Goal: Communication & Community: Participate in discussion

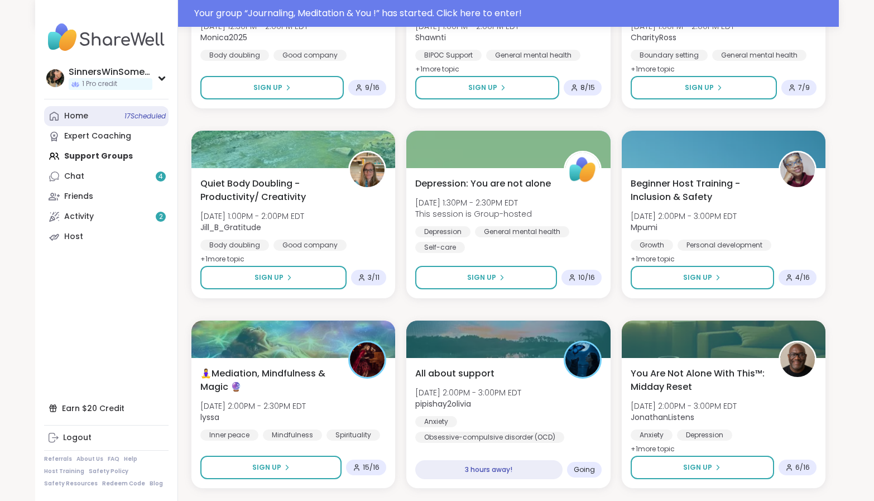
click at [107, 118] on link "Home 17 Scheduled" at bounding box center [106, 116] width 124 height 20
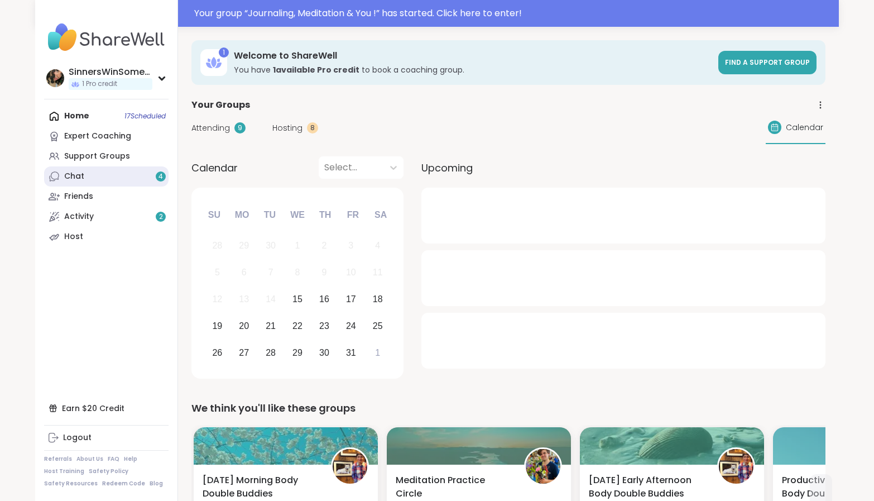
click at [107, 176] on link "Chat 4" at bounding box center [106, 176] width 124 height 20
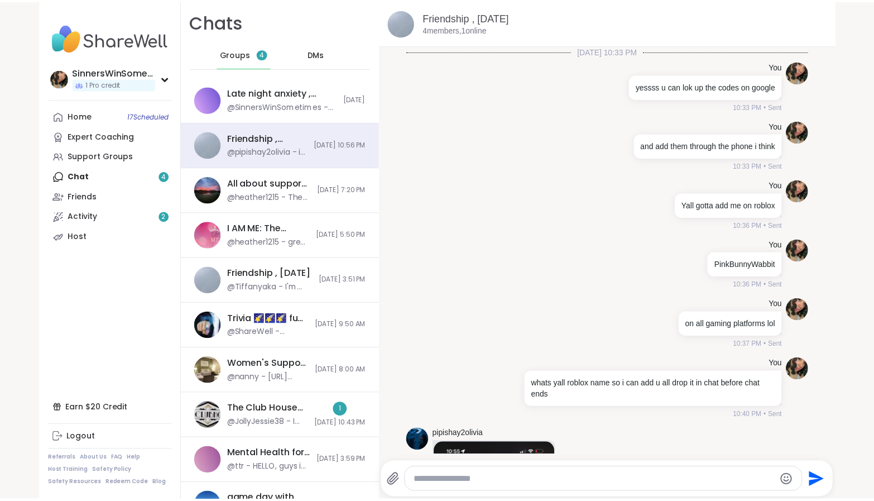
scroll to position [340, 0]
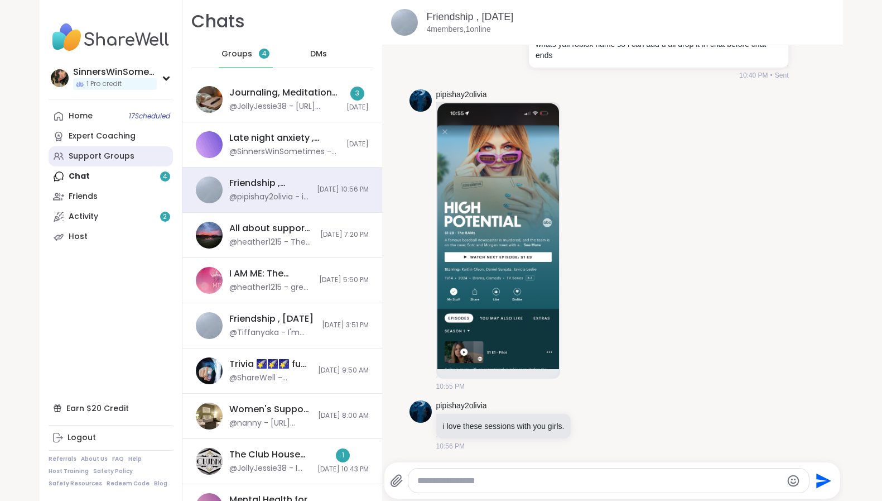
click at [116, 154] on div "Support Groups" at bounding box center [102, 156] width 66 height 11
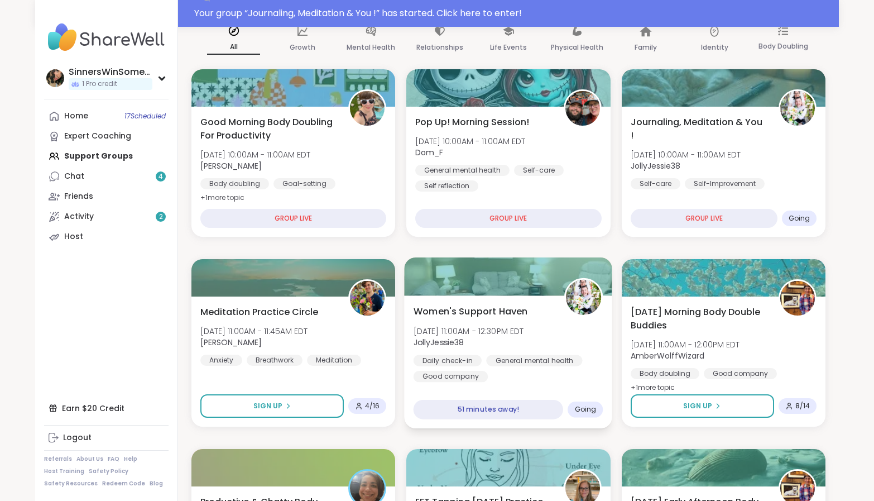
scroll to position [186, 0]
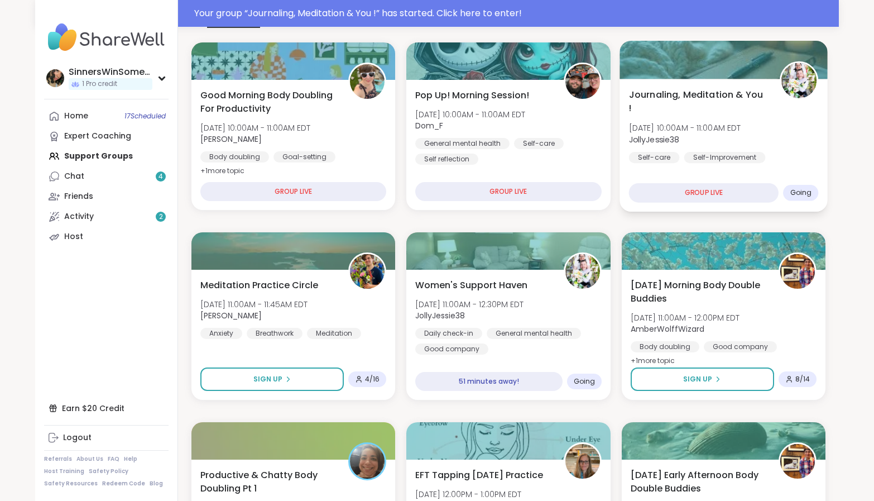
click at [758, 157] on div "Journaling, Meditation & You ! [DATE] 10:00AM - 11:00AM EDT JollyJessie38 Self-…" at bounding box center [723, 145] width 208 height 133
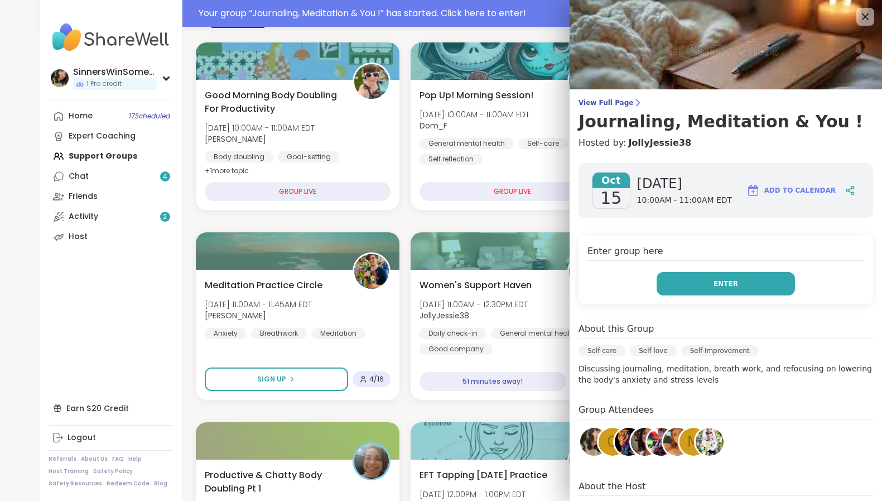
click at [719, 282] on span "Enter" at bounding box center [726, 283] width 25 height 10
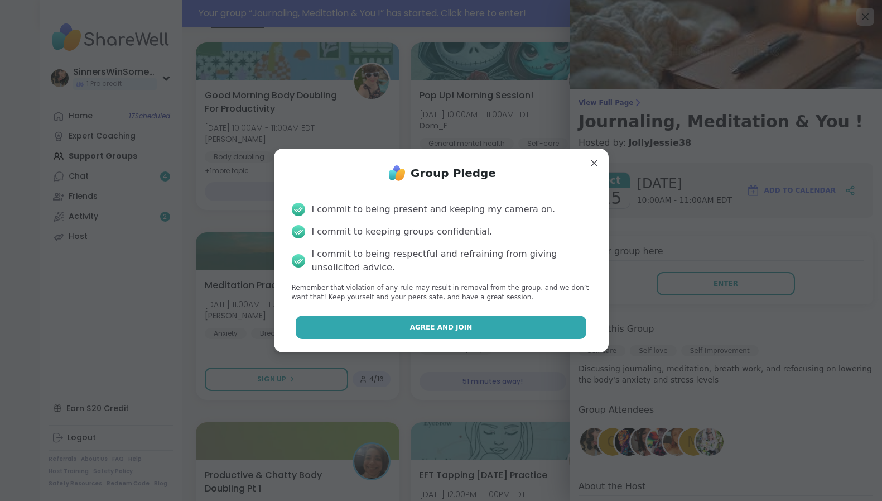
click at [437, 324] on span "Agree and Join" at bounding box center [441, 327] width 62 height 10
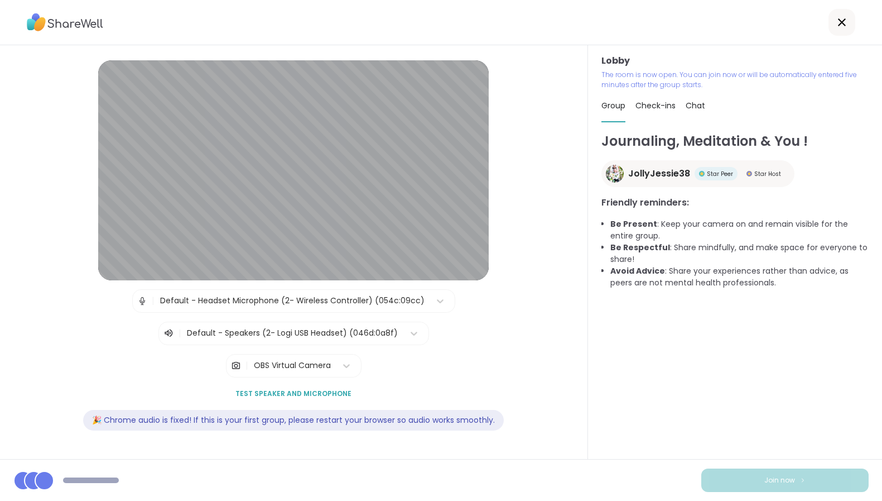
click at [405, 297] on div "Default - Headset Microphone (2- Wireless Controller) (054c:09cc)" at bounding box center [292, 301] width 264 height 12
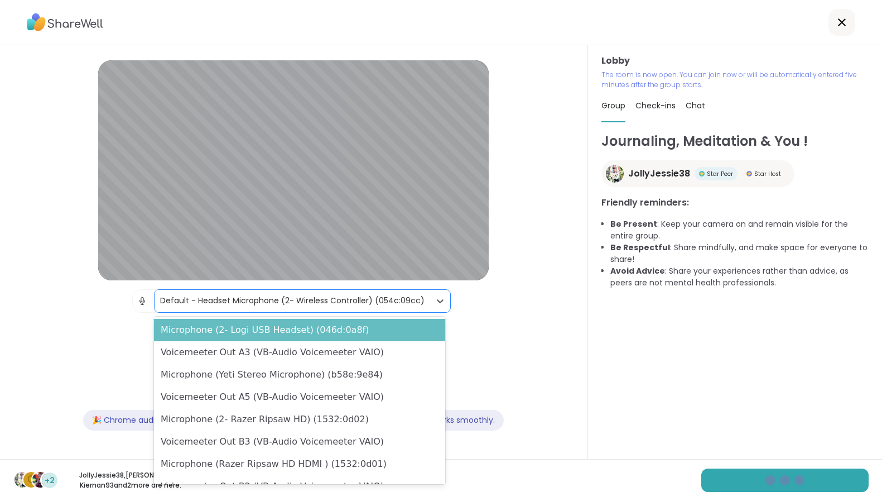
click at [338, 326] on div "Microphone (2- Logi USB Headset) (046d:0a8f)" at bounding box center [299, 330] width 291 height 22
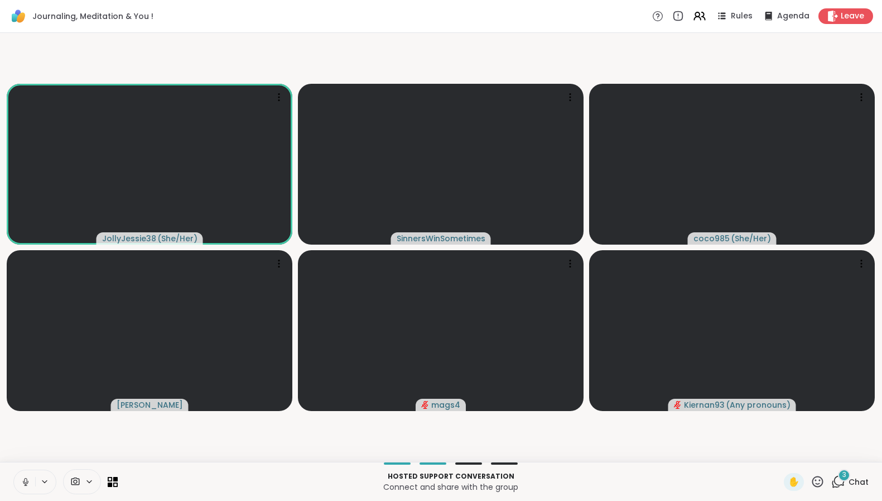
click at [21, 479] on icon at bounding box center [26, 482] width 10 height 10
click at [22, 475] on button at bounding box center [24, 481] width 21 height 23
click at [25, 478] on icon at bounding box center [26, 482] width 10 height 10
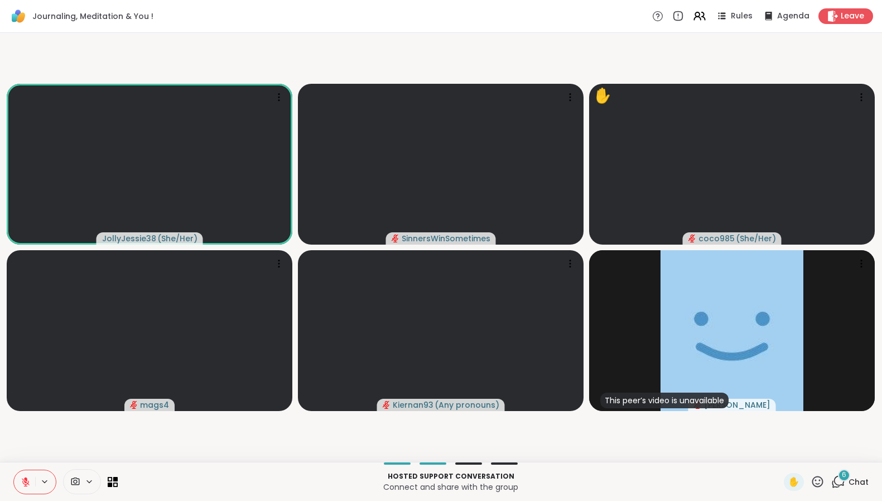
click at [842, 472] on span "6" at bounding box center [844, 474] width 4 height 9
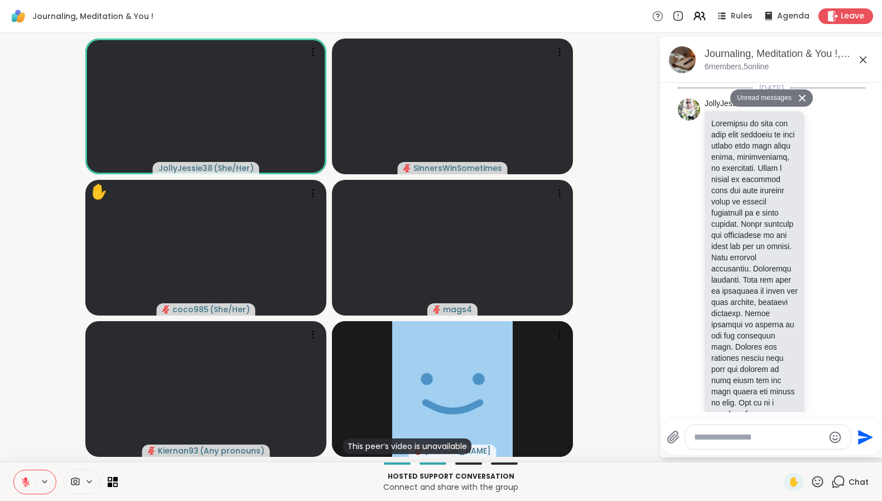
scroll to position [5989, 0]
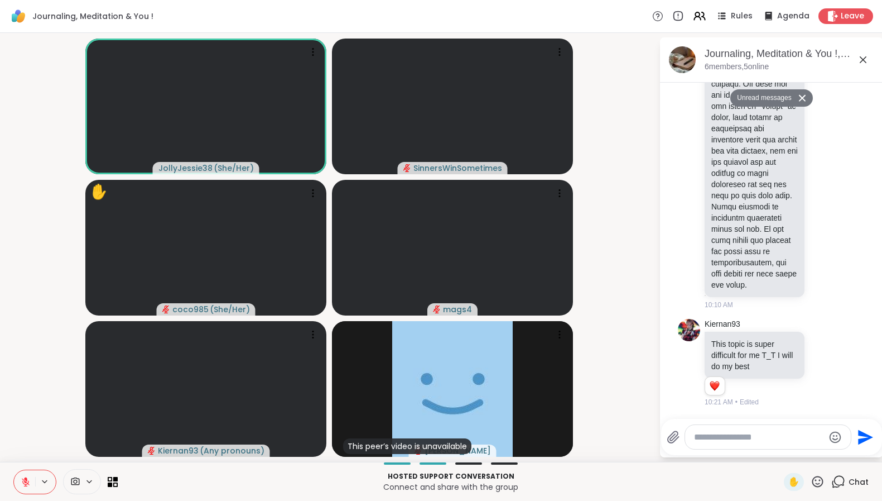
click at [742, 442] on textarea "Type your message" at bounding box center [759, 436] width 130 height 11
click at [749, 437] on textarea "Type your message" at bounding box center [759, 436] width 130 height 11
type textarea "**********"
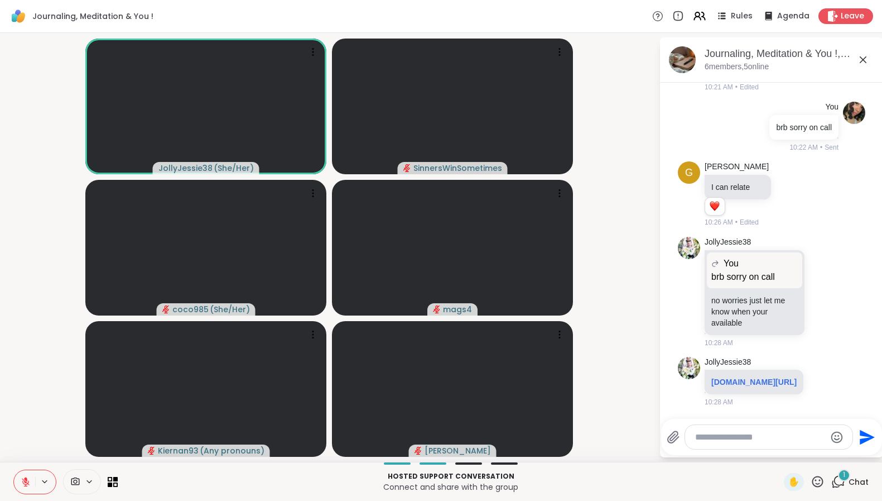
scroll to position [6310, 0]
